Goal: Task Accomplishment & Management: Manage account settings

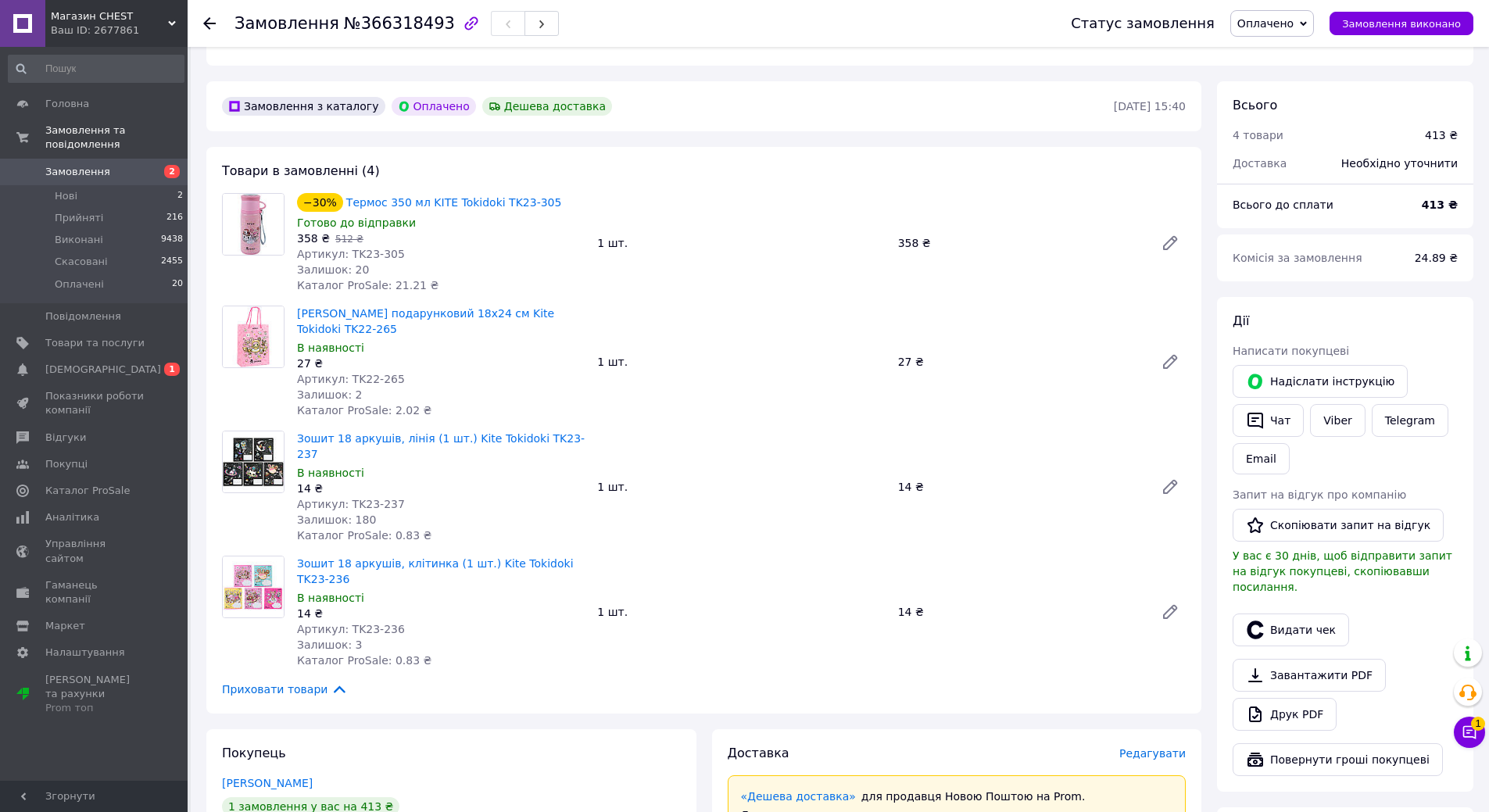
scroll to position [391, 0]
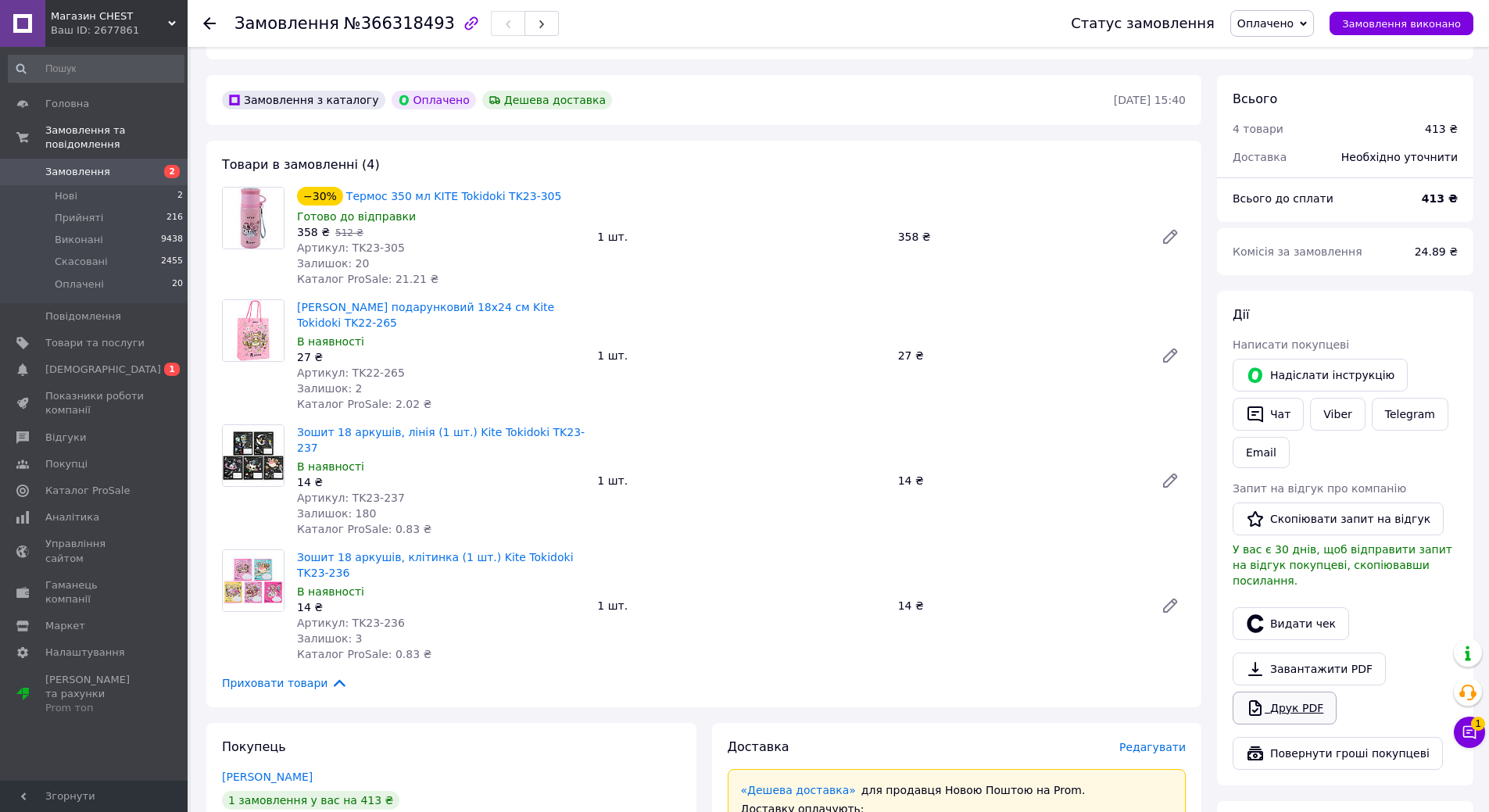
click at [1292, 691] on link "Друк PDF" at bounding box center [1285, 707] width 104 height 32
click at [1473, 741] on button "Чат з покупцем 1" at bounding box center [1470, 732] width 32 height 32
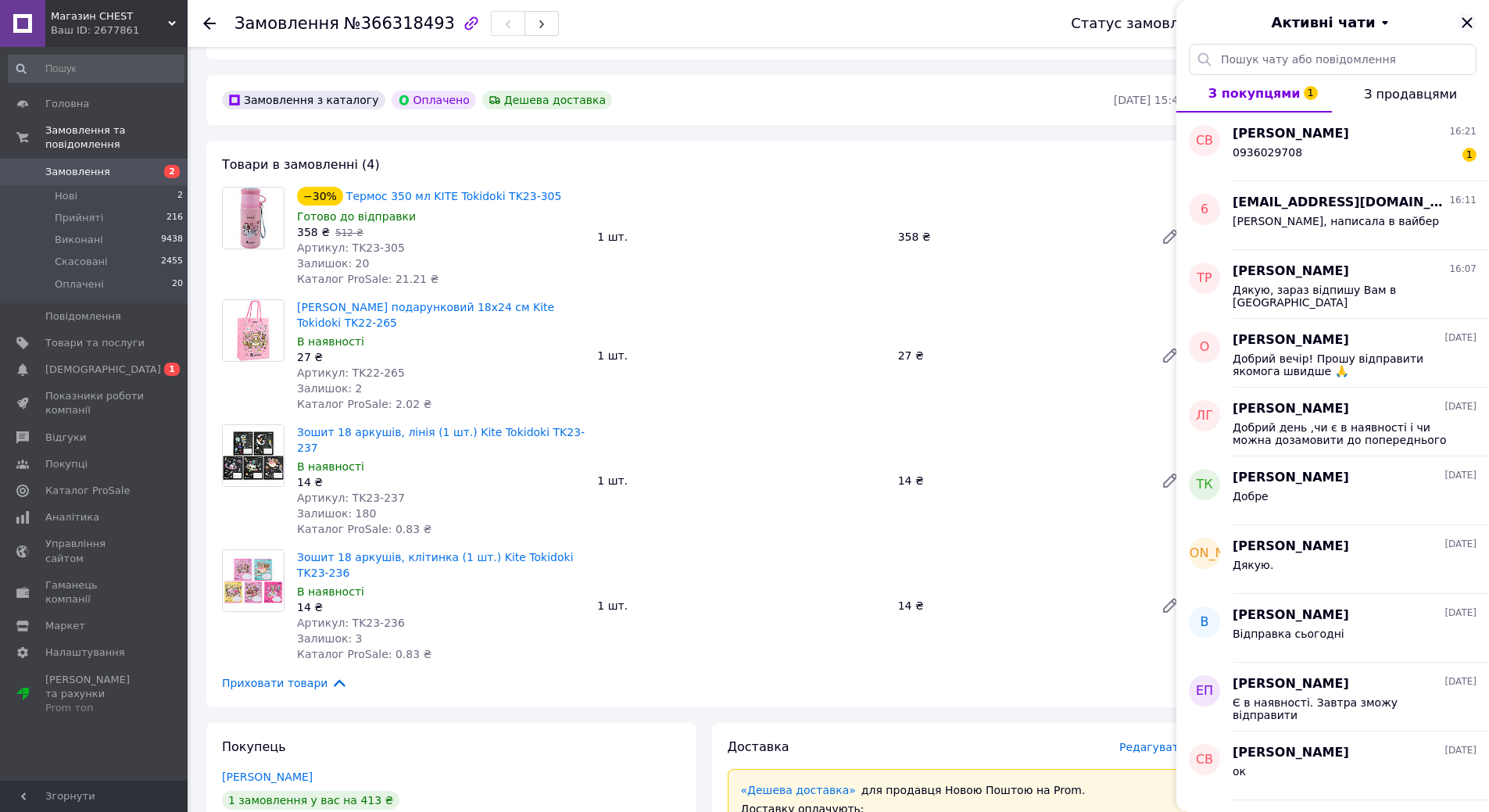
click at [1467, 25] on icon "Закрити" at bounding box center [1468, 22] width 19 height 19
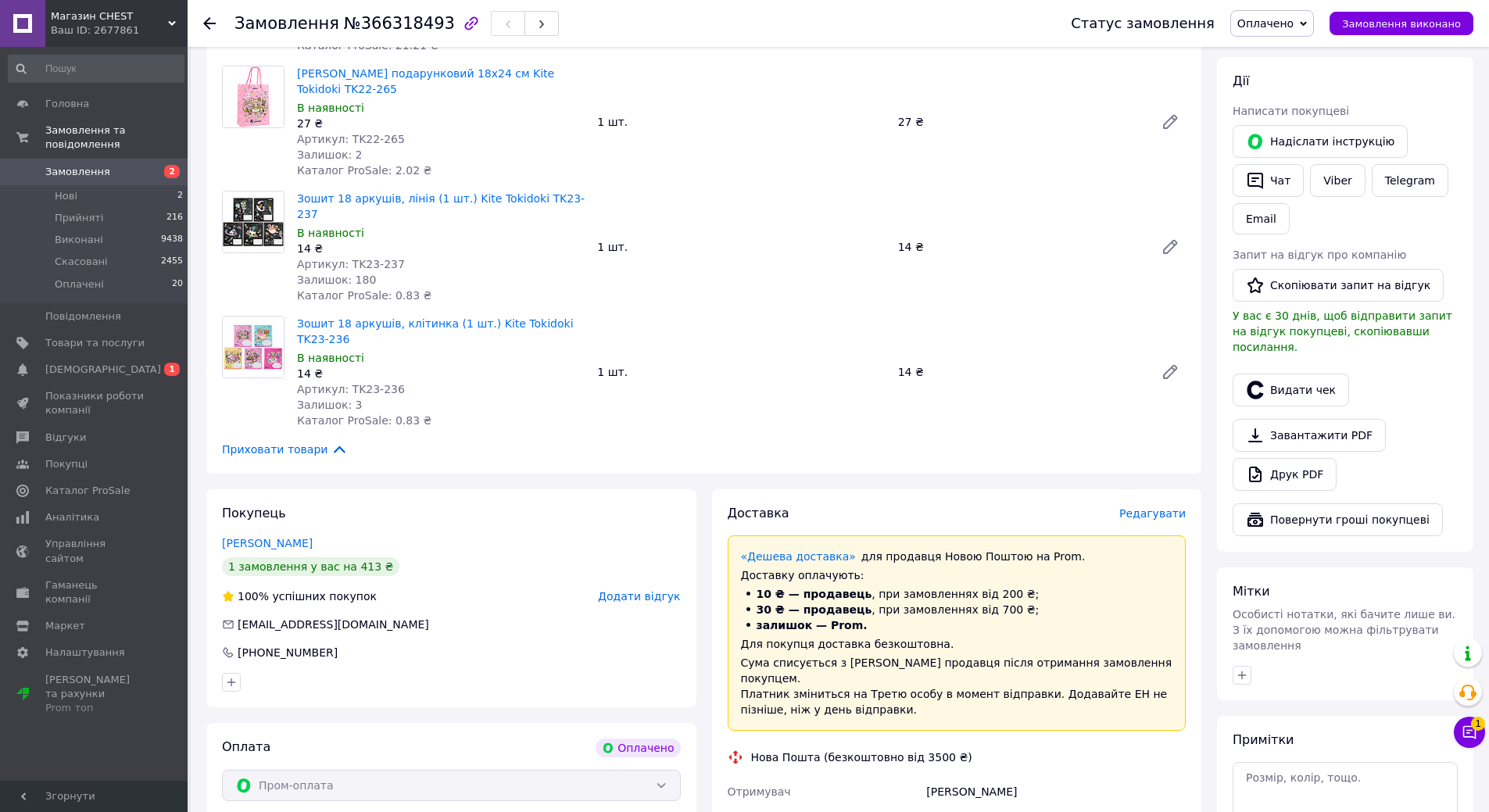
scroll to position [781, 0]
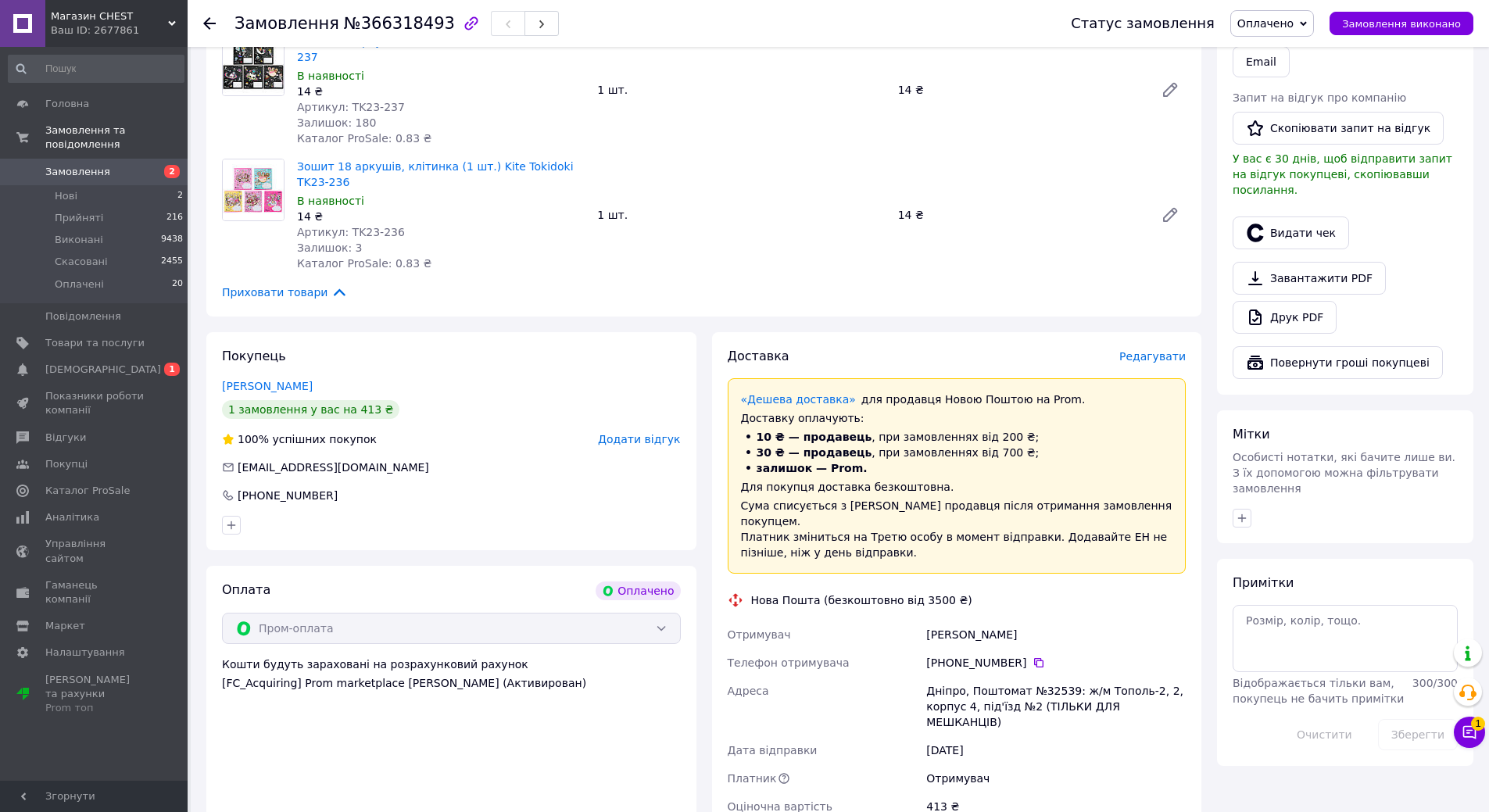
click at [212, 20] on icon at bounding box center [209, 23] width 12 height 12
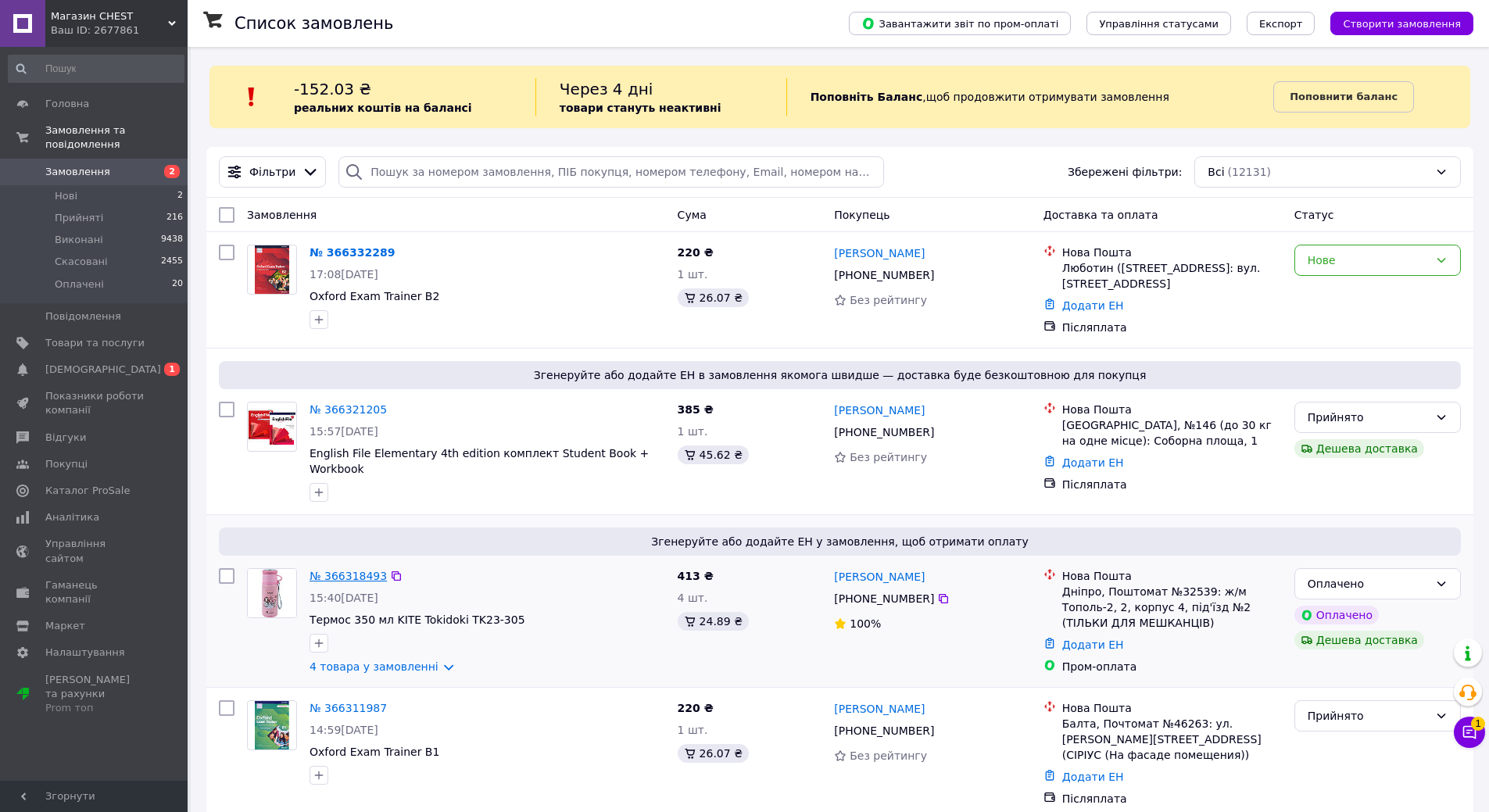
click at [328, 570] on link "№ 366318493" at bounding box center [348, 576] width 77 height 12
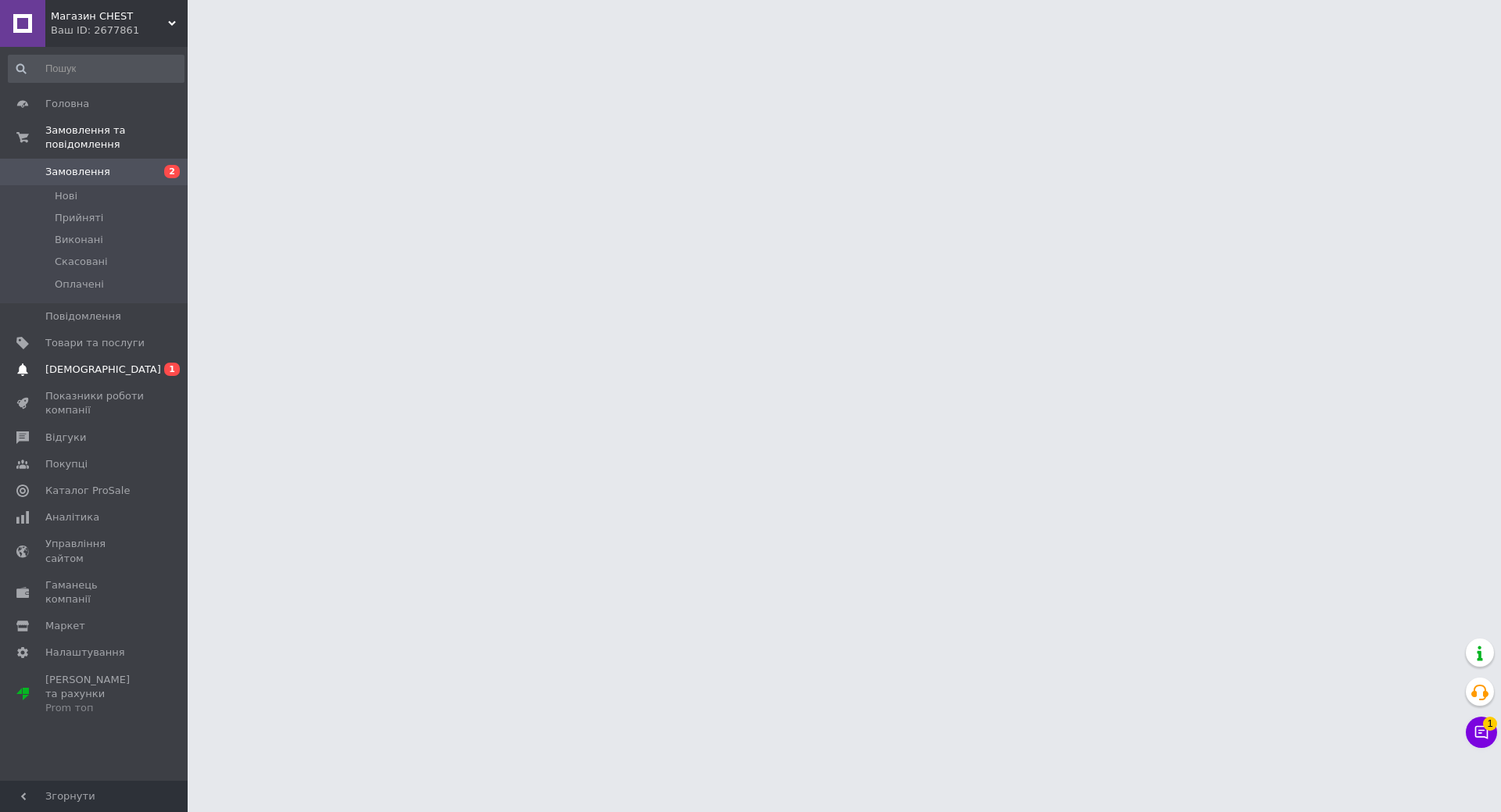
click at [80, 362] on span "[DEMOGRAPHIC_DATA]" at bounding box center [103, 369] width 116 height 14
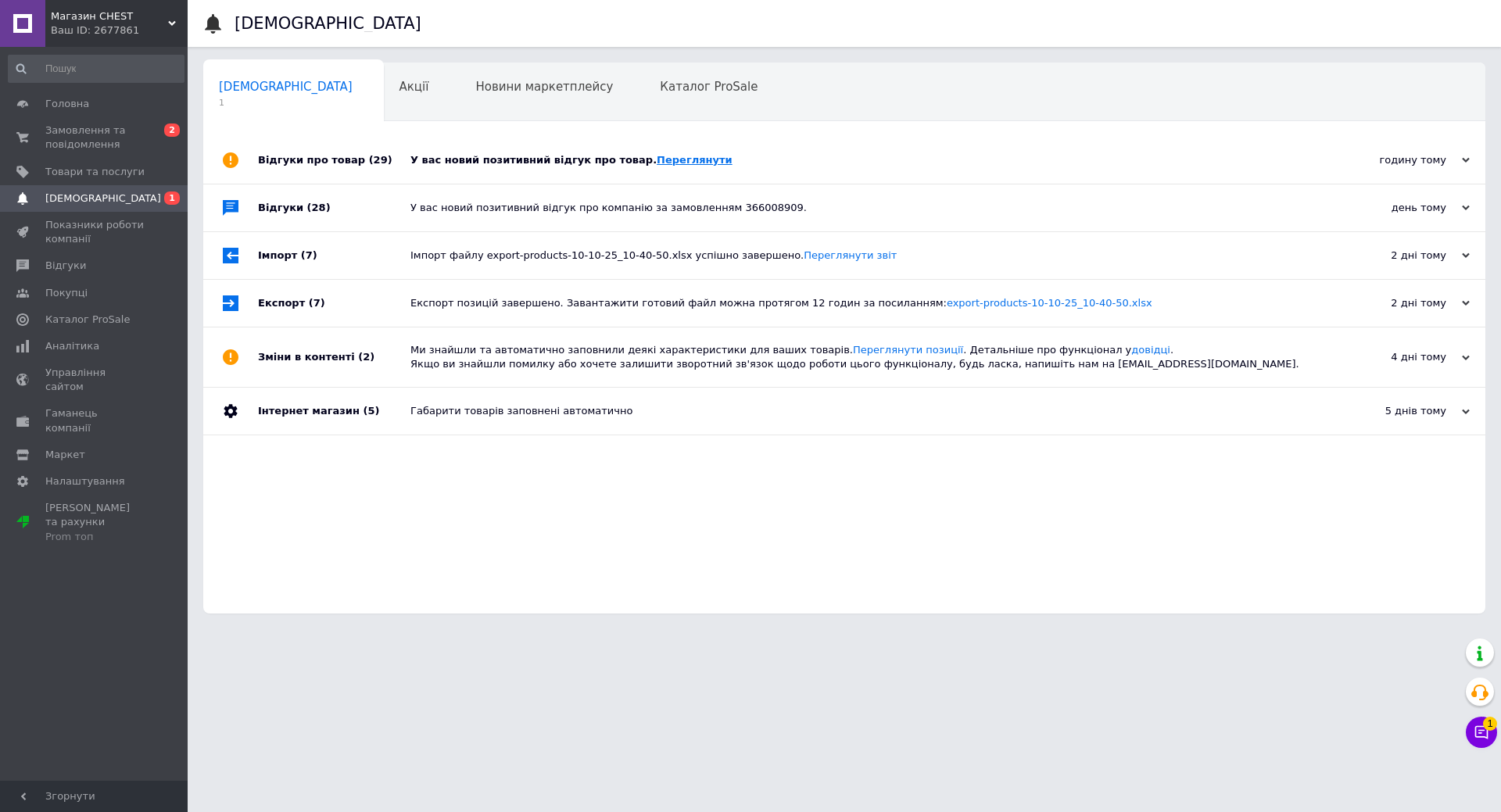
click at [656, 160] on link "Переглянути" at bounding box center [694, 159] width 76 height 12
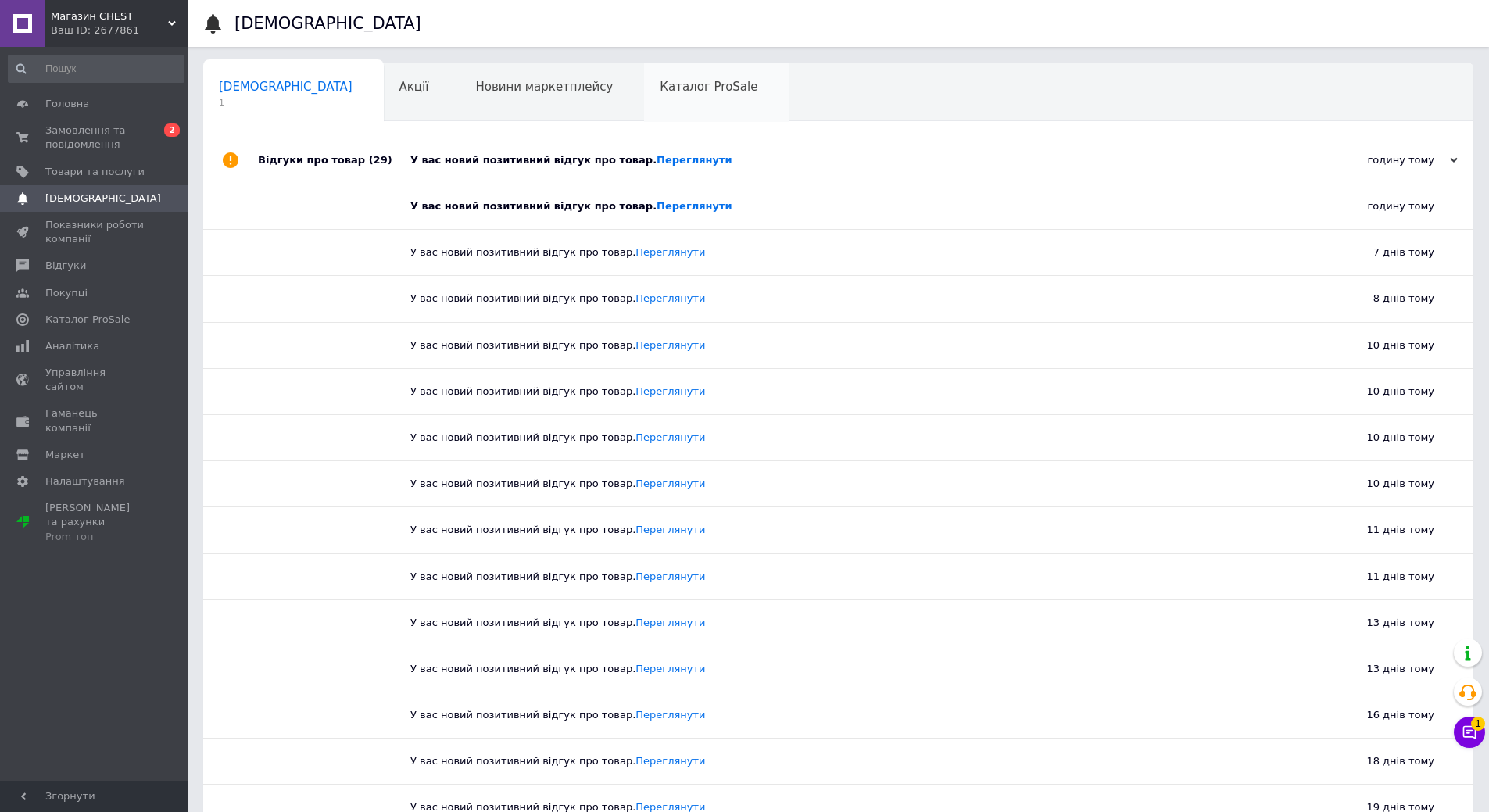
click at [660, 85] on span "Каталог ProSale" at bounding box center [708, 86] width 97 height 14
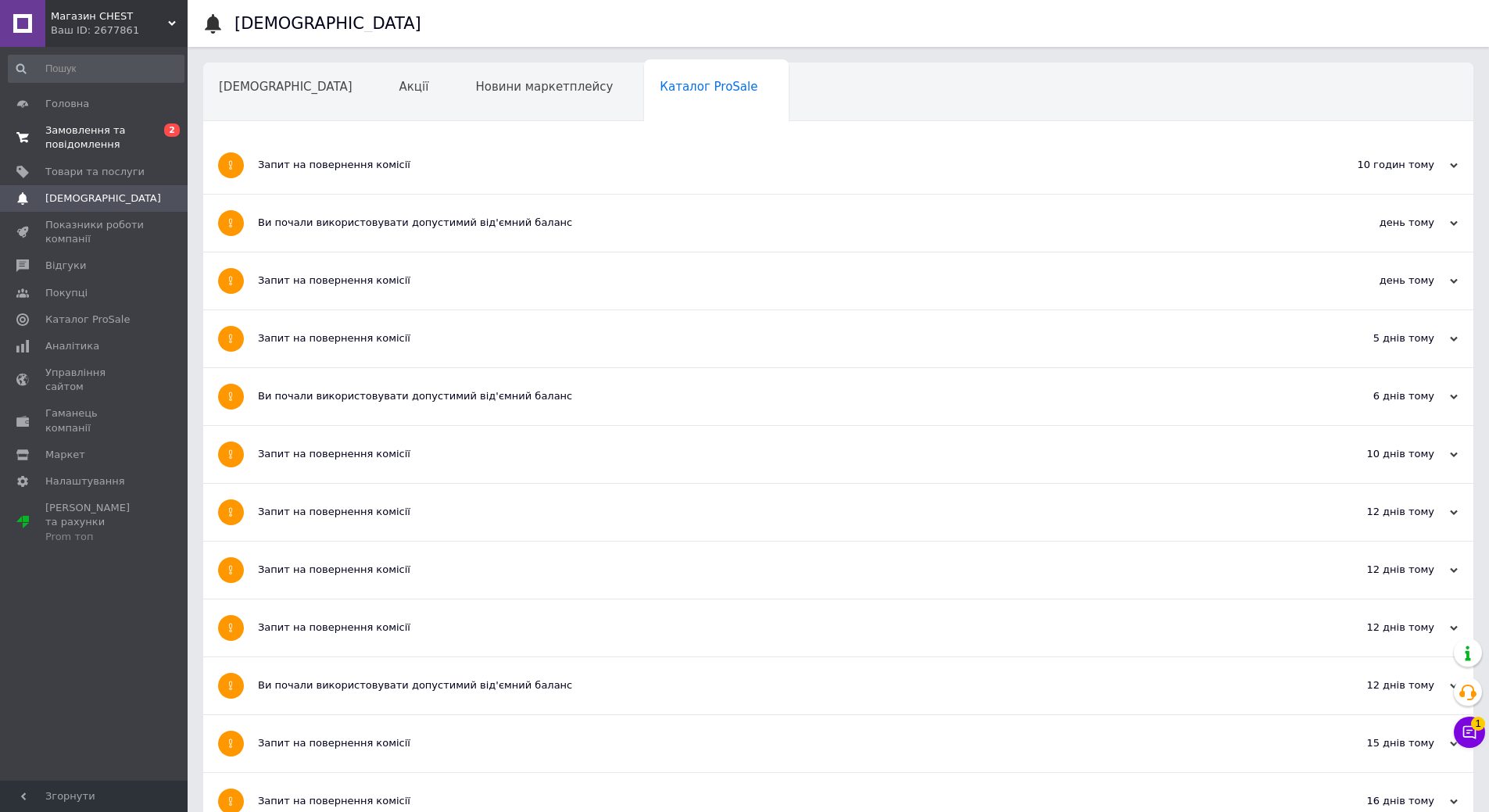
click at [77, 128] on span "Замовлення та повідомлення" at bounding box center [95, 137] width 99 height 28
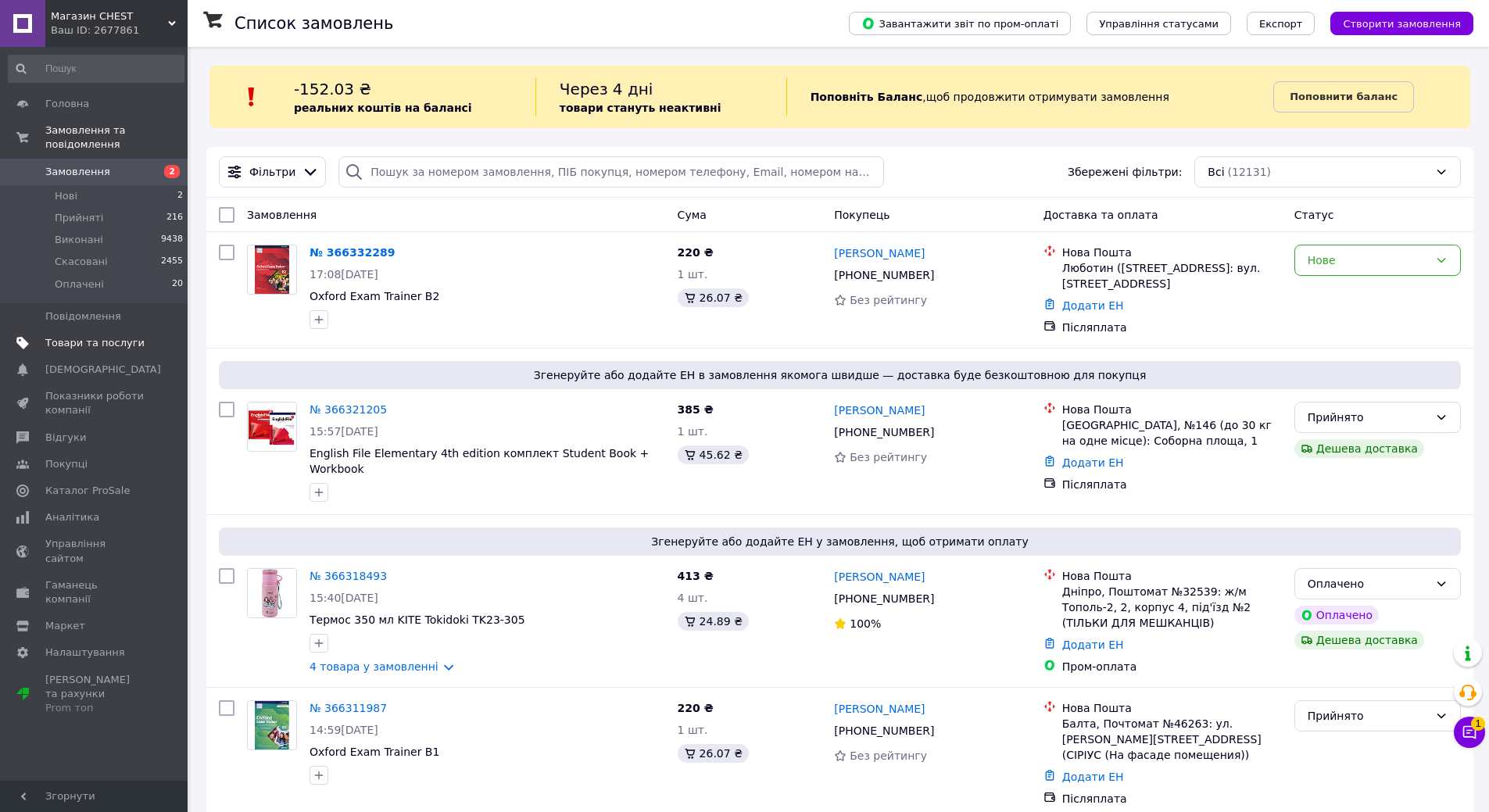
click at [76, 336] on span "Товари та послуги" at bounding box center [95, 343] width 99 height 14
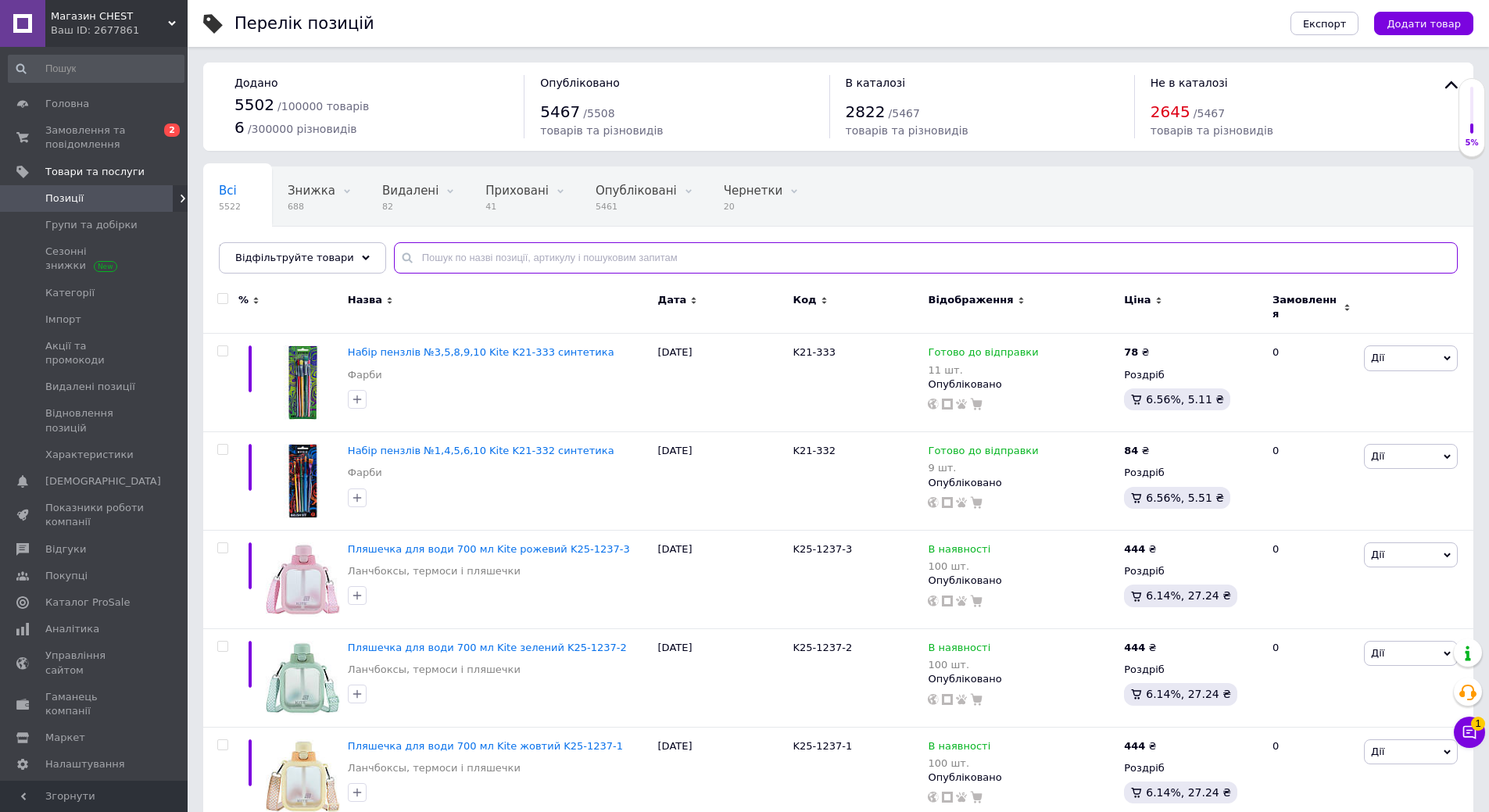
click at [631, 252] on input "text" at bounding box center [926, 258] width 1064 height 32
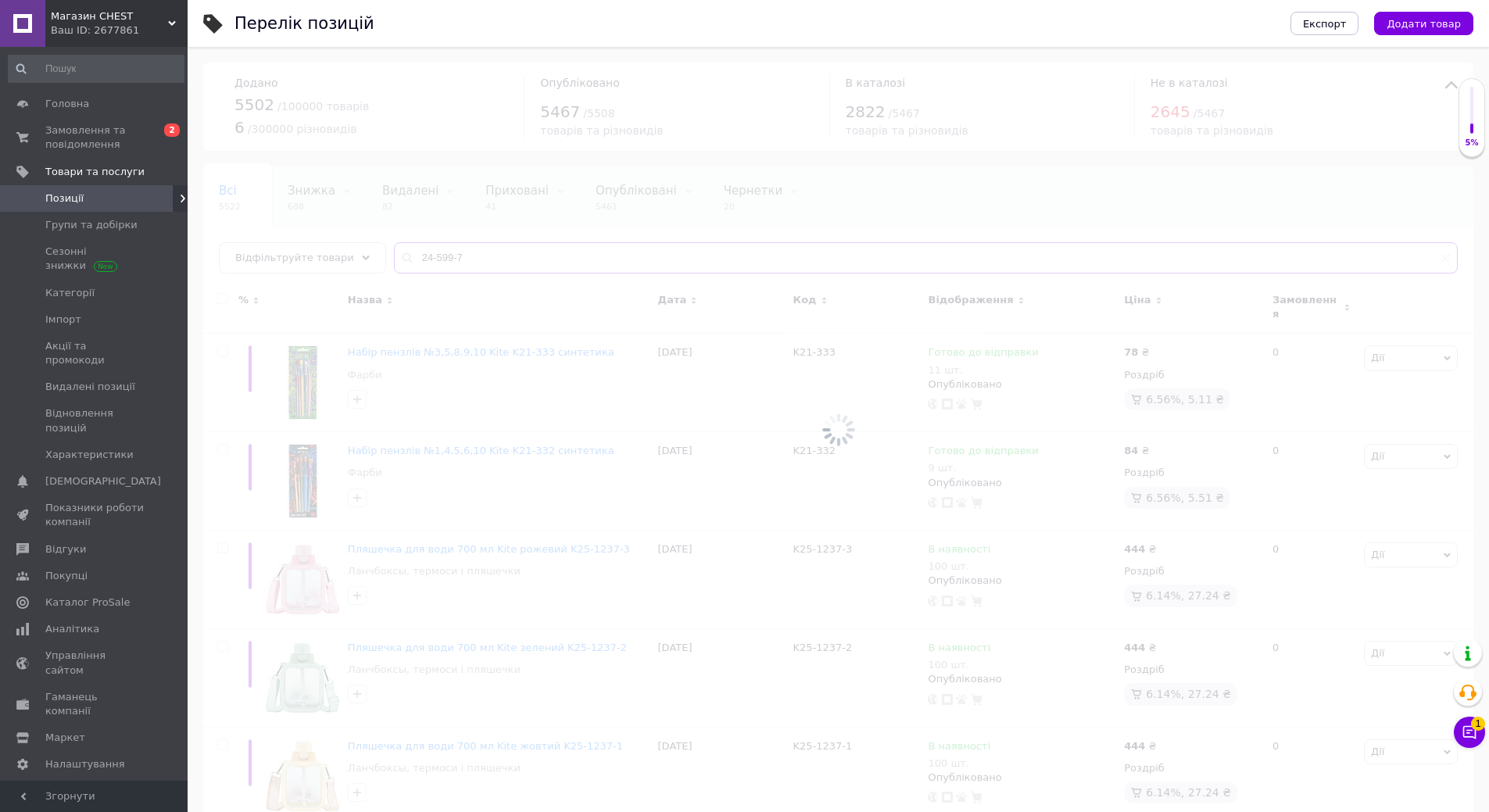
type input "24-599-7"
